Goal: Check status: Check status

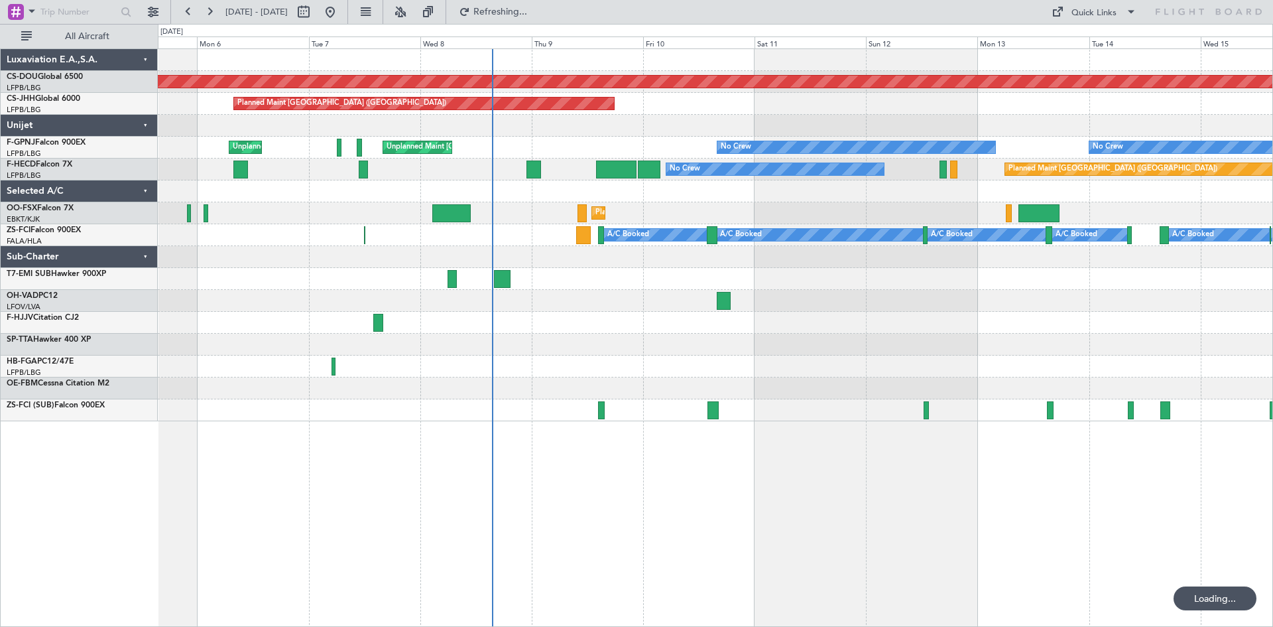
click at [622, 300] on div at bounding box center [715, 301] width 1115 height 22
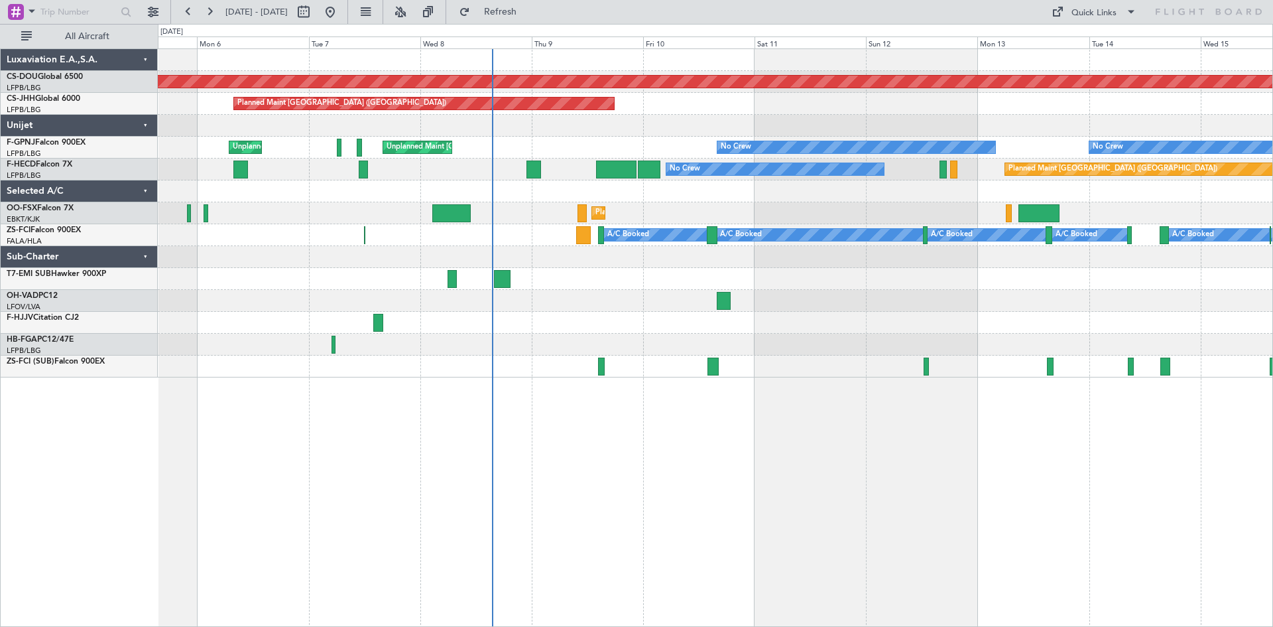
click at [595, 235] on div "A/C Booked A/C Booked A/C Booked A/C Booked A/C Booked A/C Booked A/C Booked A/…" at bounding box center [715, 235] width 1115 height 22
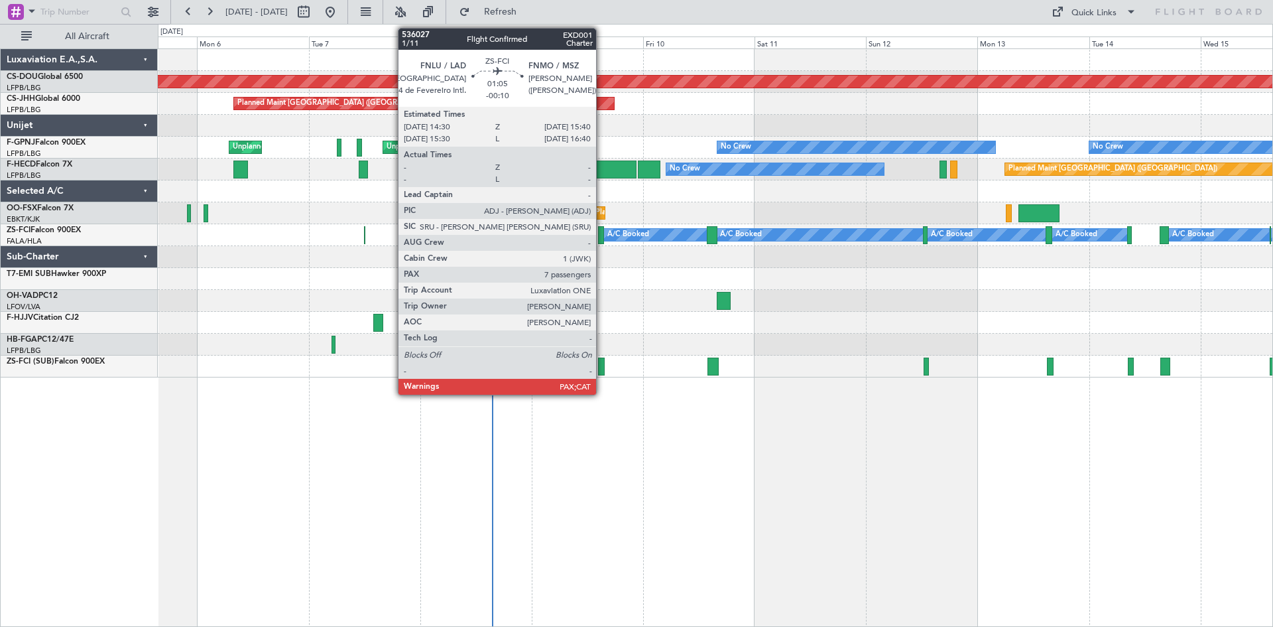
click at [602, 237] on div at bounding box center [601, 235] width 6 height 18
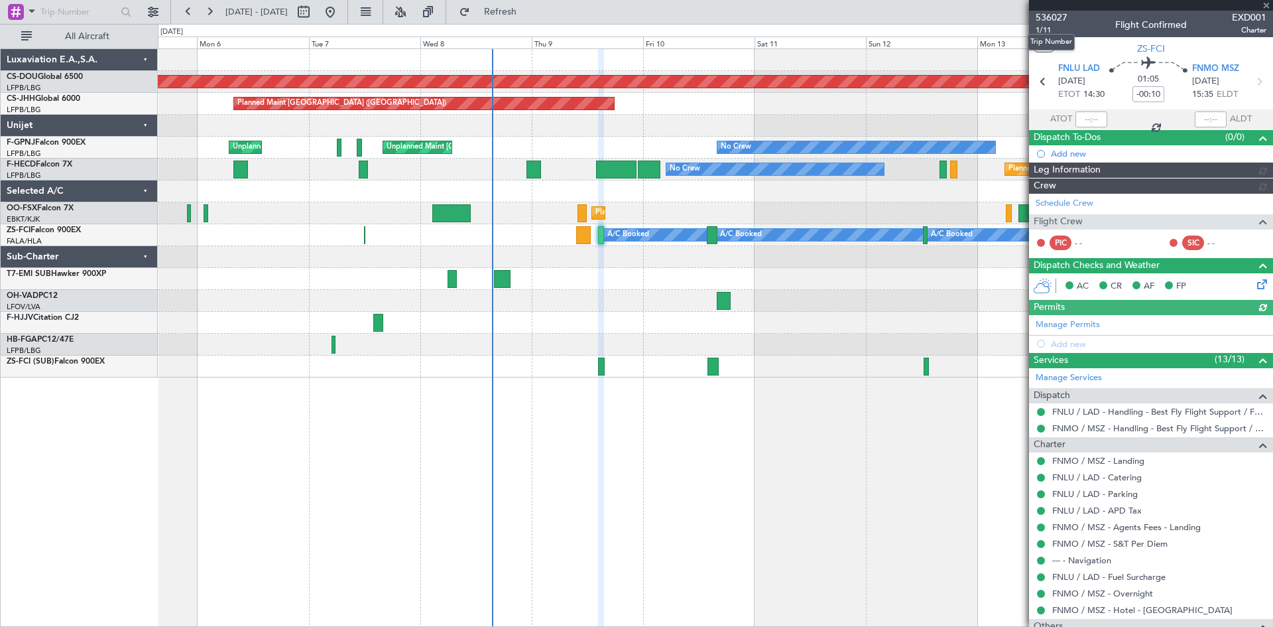
click at [1062, 20] on span "536027" at bounding box center [1052, 18] width 32 height 14
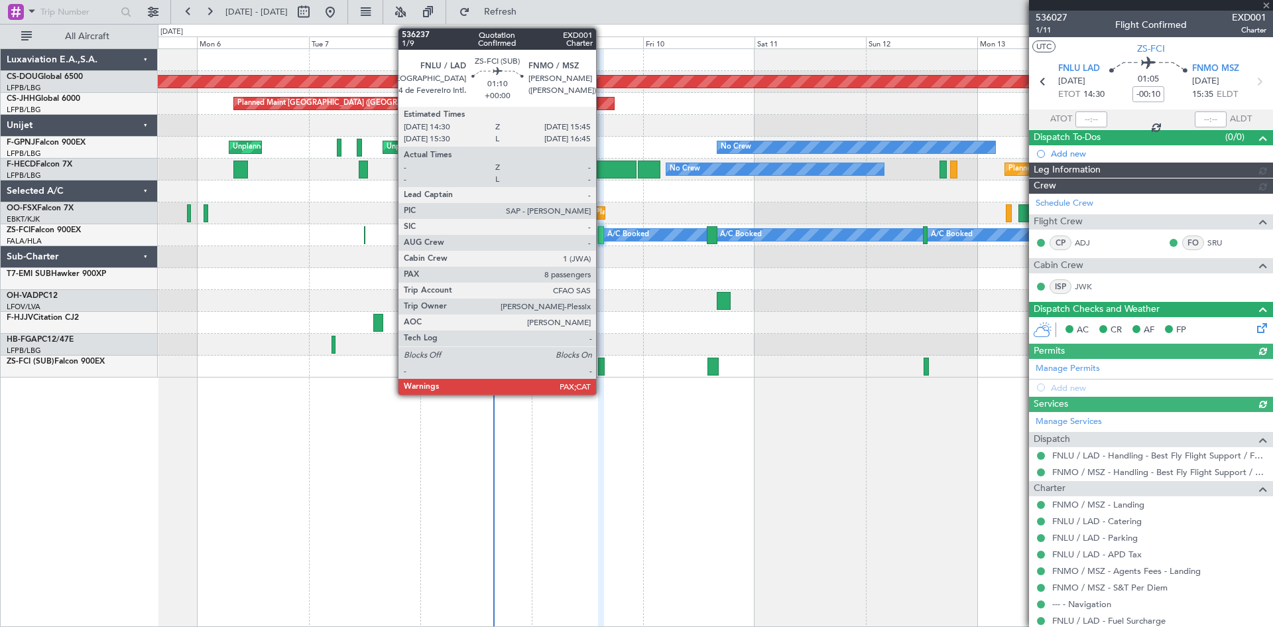
click at [598, 372] on div at bounding box center [601, 366] width 6 height 18
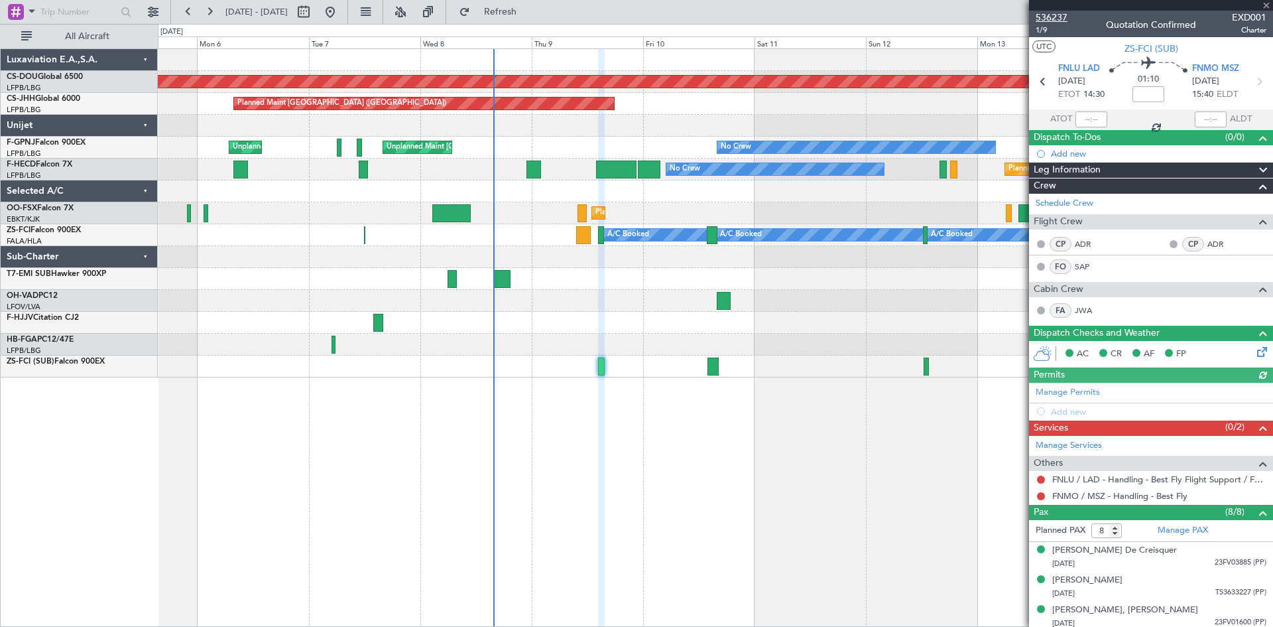
click at [1049, 13] on span "536237" at bounding box center [1052, 18] width 32 height 14
click at [826, 498] on div "Planned Maint London ([GEOGRAPHIC_DATA]) Planned Maint [GEOGRAPHIC_DATA] ([GEOG…" at bounding box center [715, 337] width 1115 height 578
click at [701, 505] on div "Planned Maint London ([GEOGRAPHIC_DATA]) Planned Maint [GEOGRAPHIC_DATA] ([GEOG…" at bounding box center [715, 337] width 1115 height 578
click at [1261, 3] on span at bounding box center [1266, 6] width 13 height 12
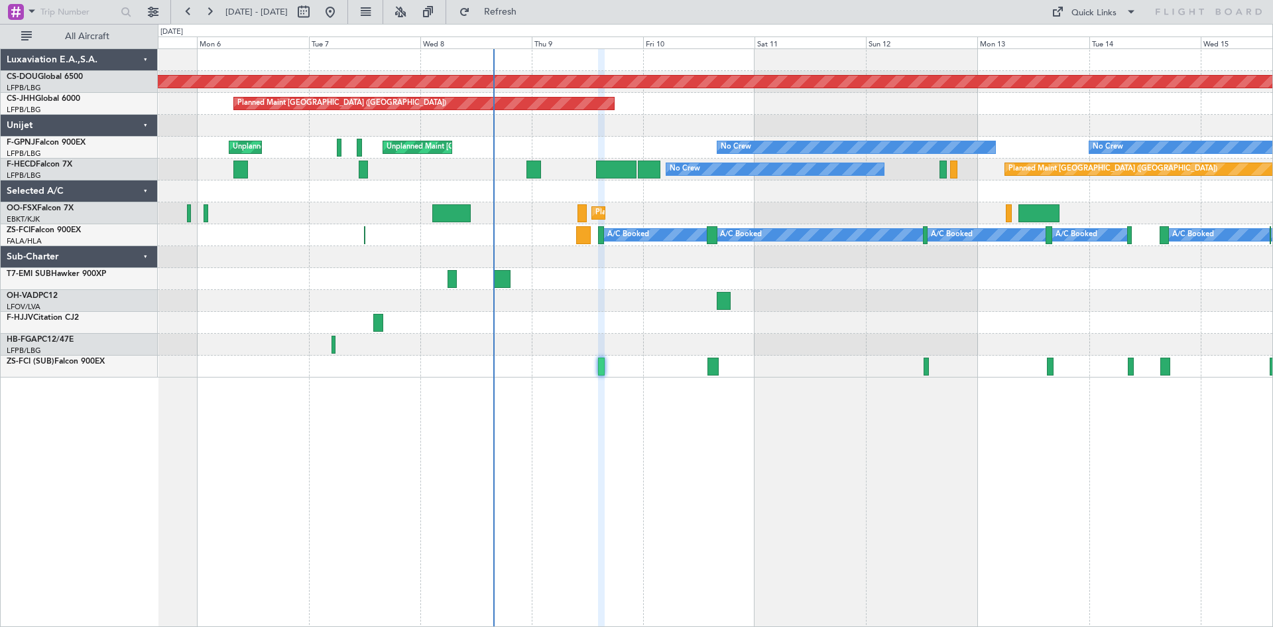
type input "0"
click at [560, 440] on div "Planned Maint London ([GEOGRAPHIC_DATA]) Planned Maint [GEOGRAPHIC_DATA] ([GEOG…" at bounding box center [715, 337] width 1115 height 578
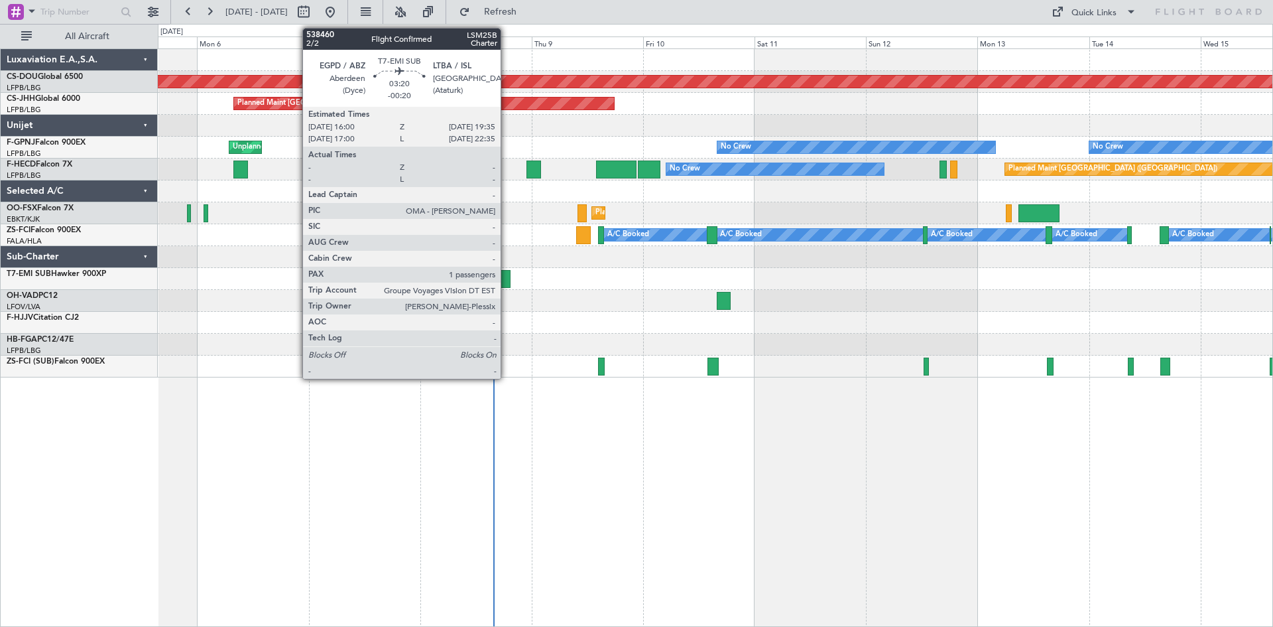
click at [507, 285] on div at bounding box center [502, 279] width 17 height 18
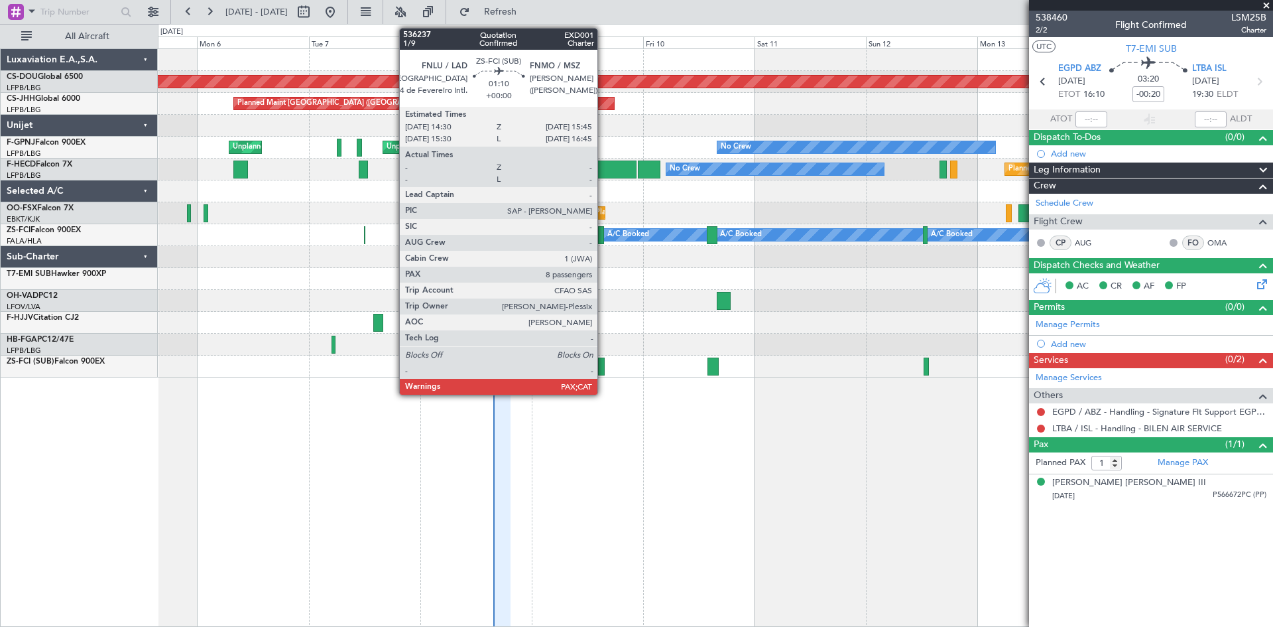
click at [603, 361] on div at bounding box center [601, 366] width 6 height 18
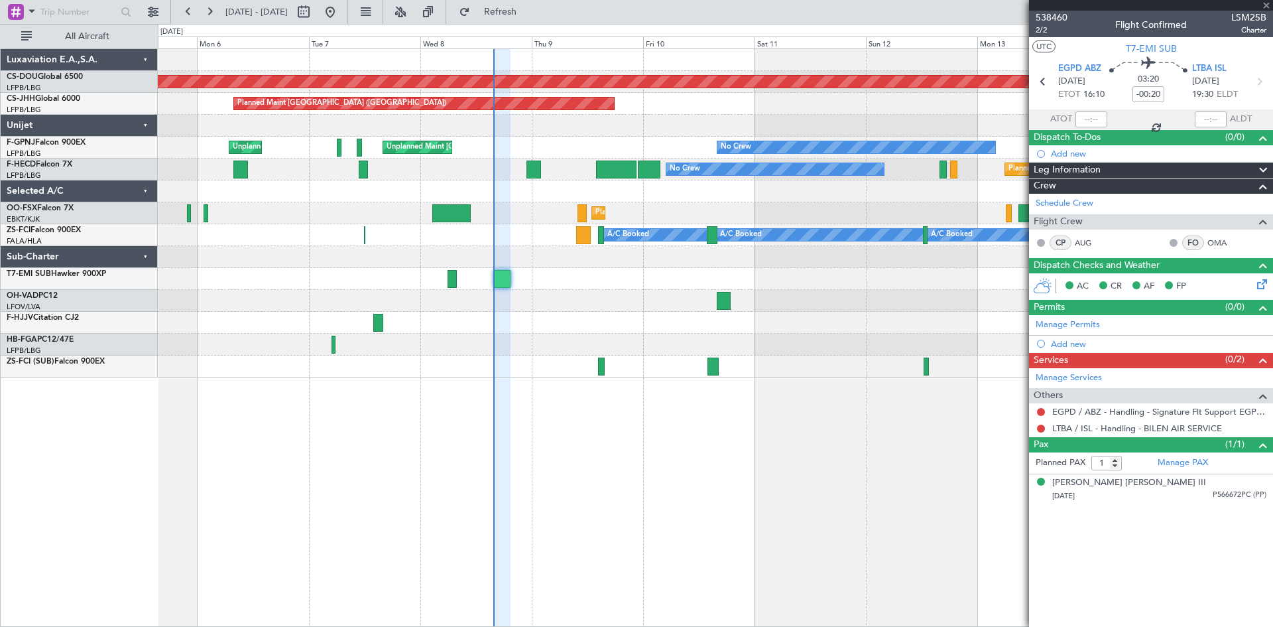
type input "8"
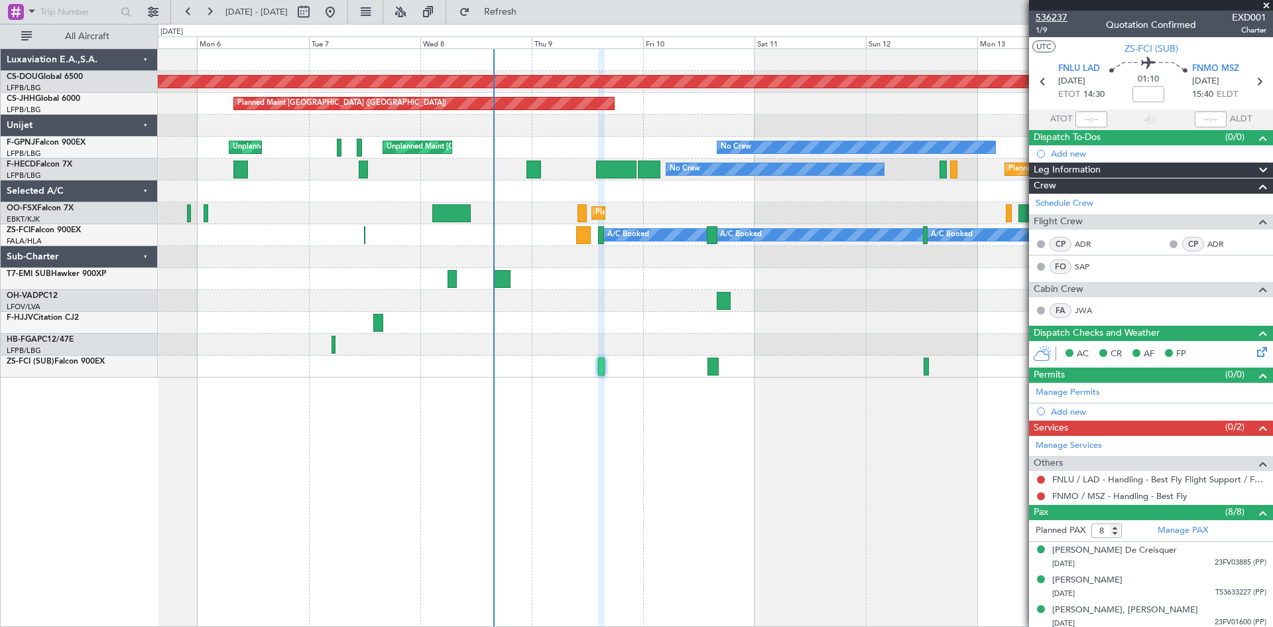
click at [1058, 19] on span "536237" at bounding box center [1052, 18] width 32 height 14
